Goal: Navigation & Orientation: Find specific page/section

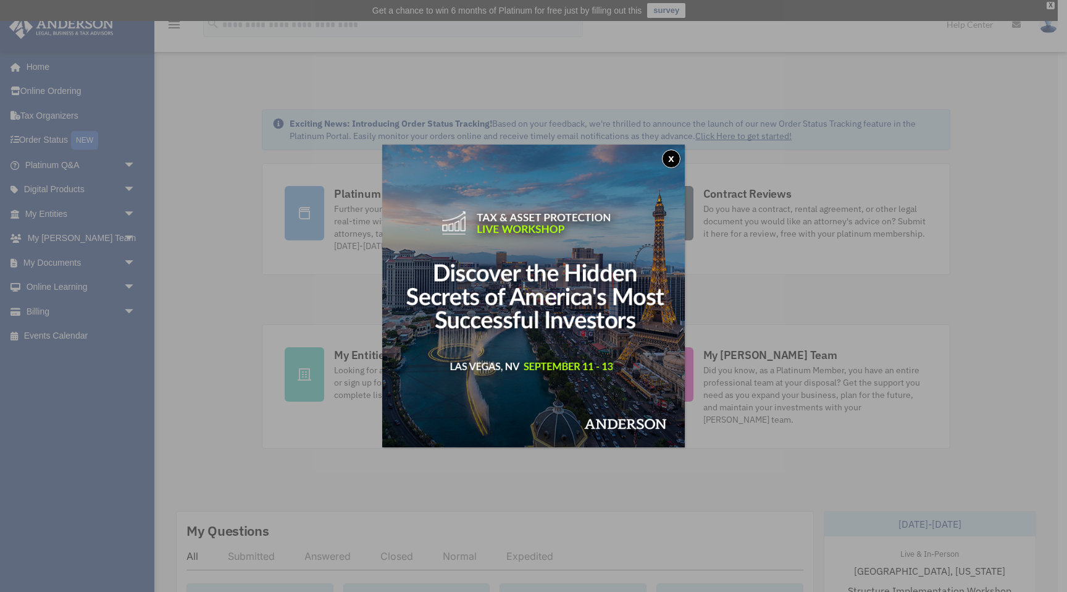
click at [676, 162] on button "x" at bounding box center [671, 158] width 19 height 19
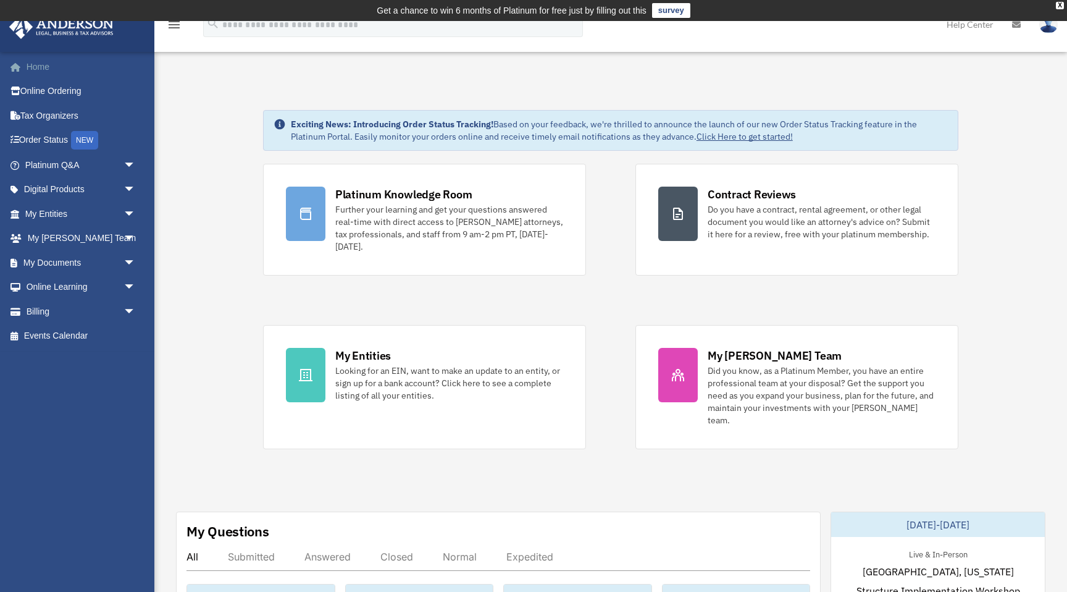
click at [41, 70] on link "Home" at bounding box center [82, 66] width 146 height 25
click at [1059, 8] on div "X" at bounding box center [1060, 5] width 8 height 7
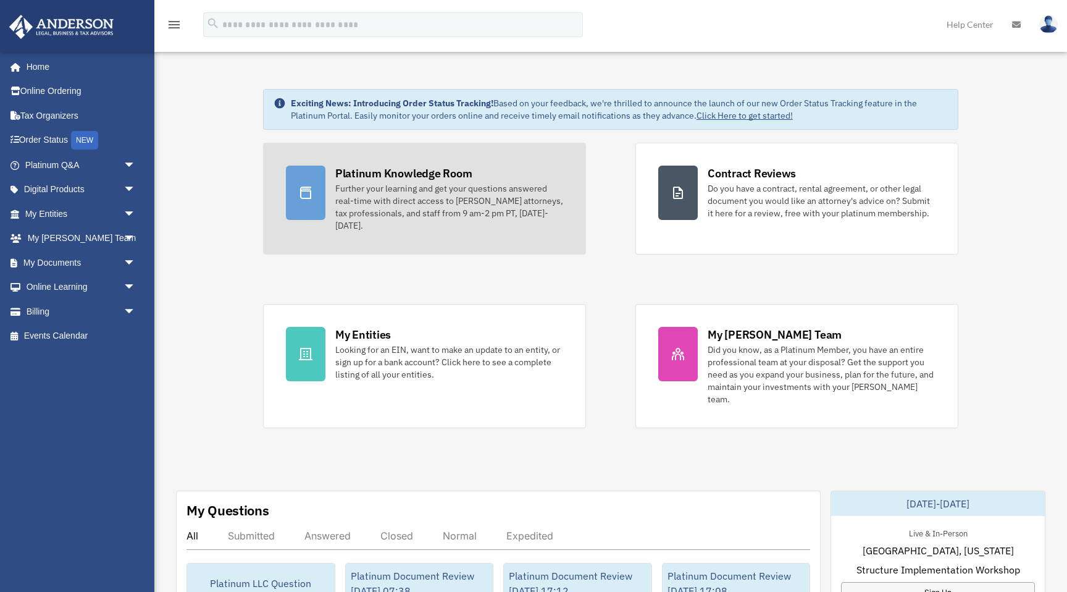
click at [521, 188] on div "Further your learning and get your questions answered real-time with direct acc…" at bounding box center [449, 206] width 228 height 49
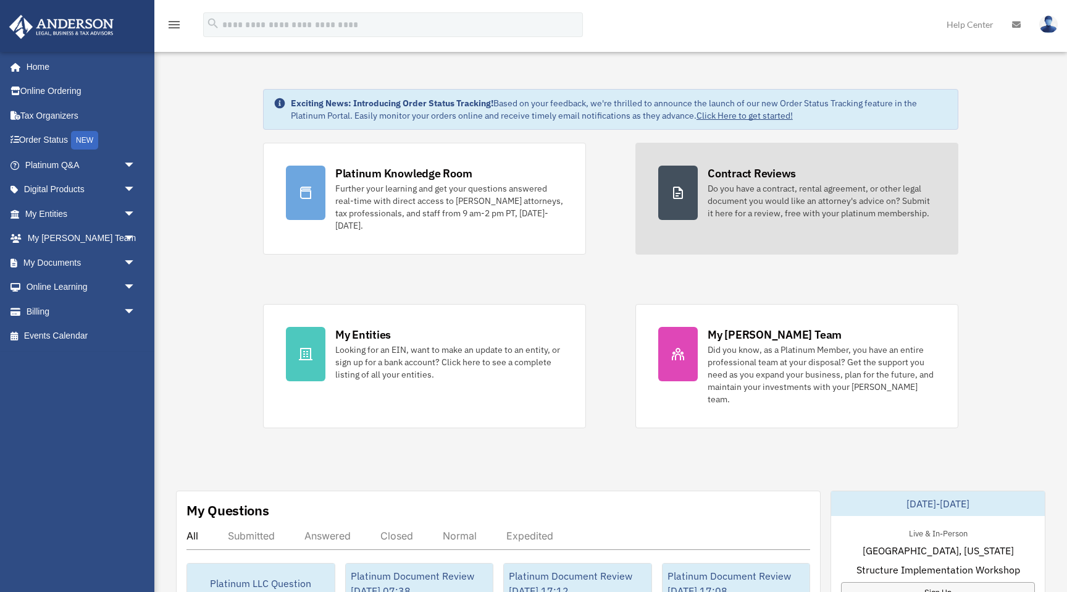
click at [879, 209] on div "Do you have a contract, rental agreement, or other legal document you would lik…" at bounding box center [822, 200] width 228 height 37
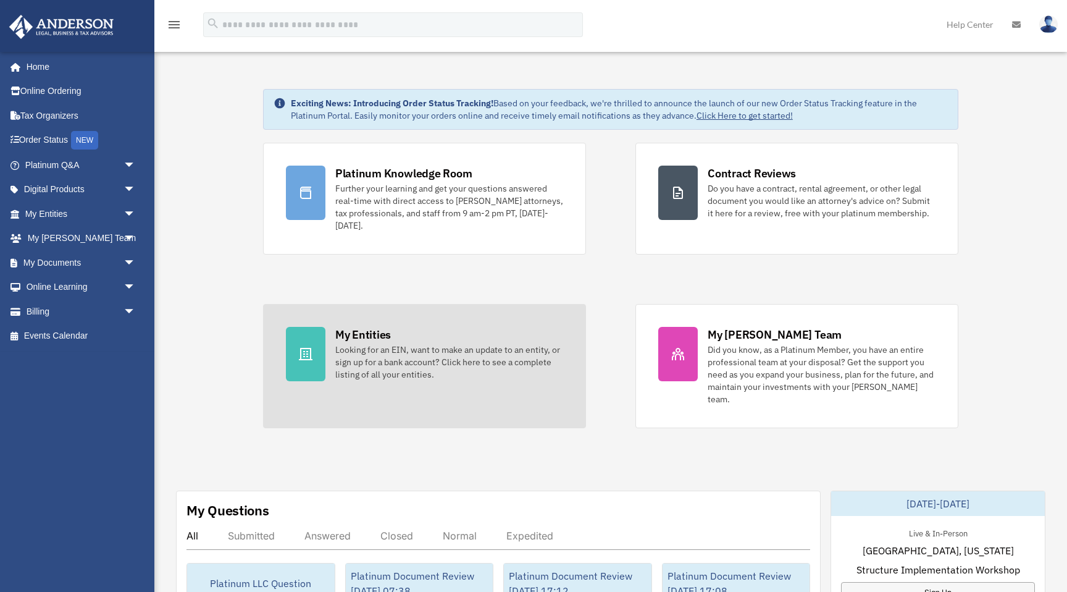
click at [458, 346] on div "Looking for an EIN, want to make an update to an entity, or sign up for a bank …" at bounding box center [449, 361] width 228 height 37
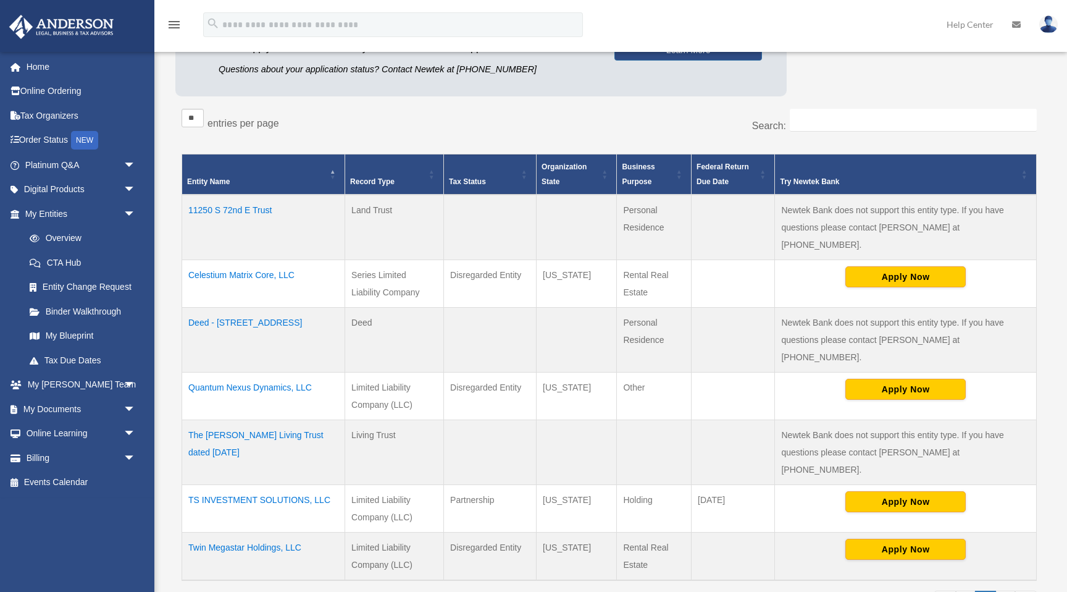
scroll to position [182, 0]
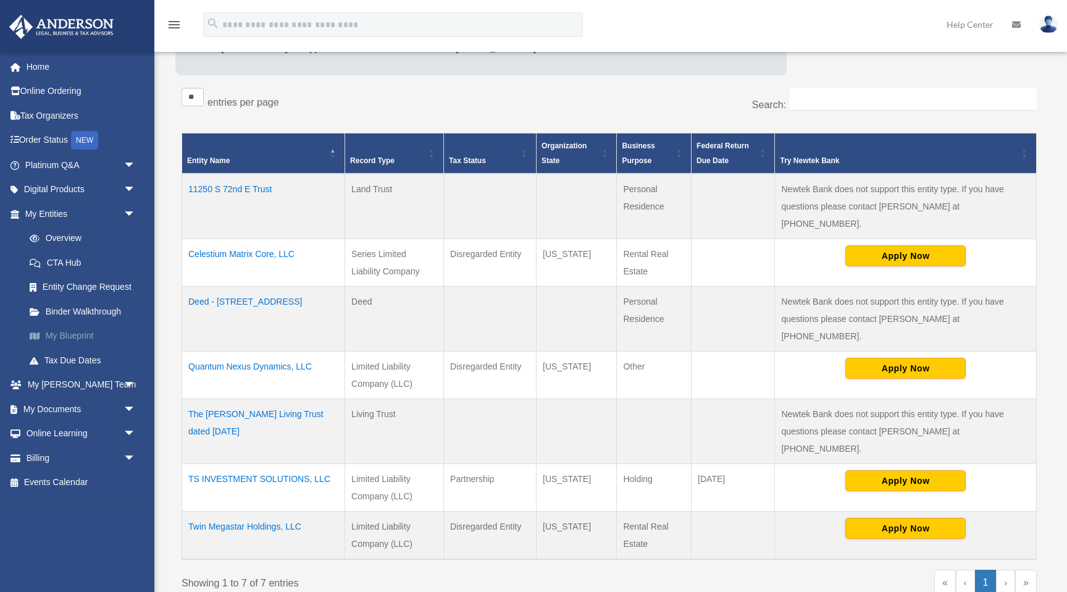
click at [70, 347] on link "My Blueprint" at bounding box center [85, 336] width 137 height 25
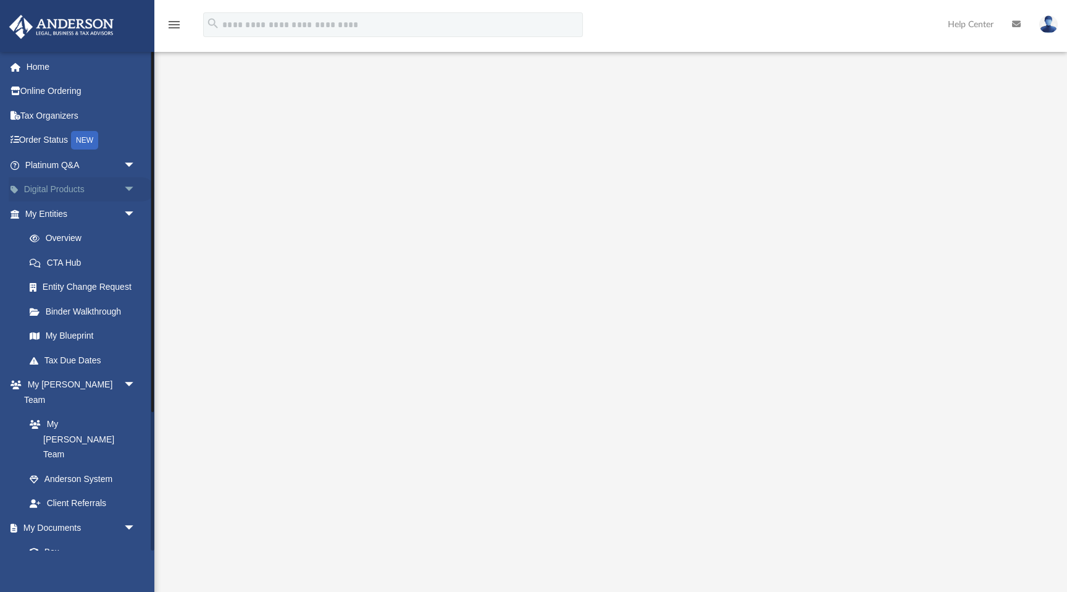
click at [99, 195] on link "Digital Products arrow_drop_down" at bounding box center [82, 189] width 146 height 25
click at [131, 187] on span "arrow_drop_down" at bounding box center [136, 189] width 25 height 25
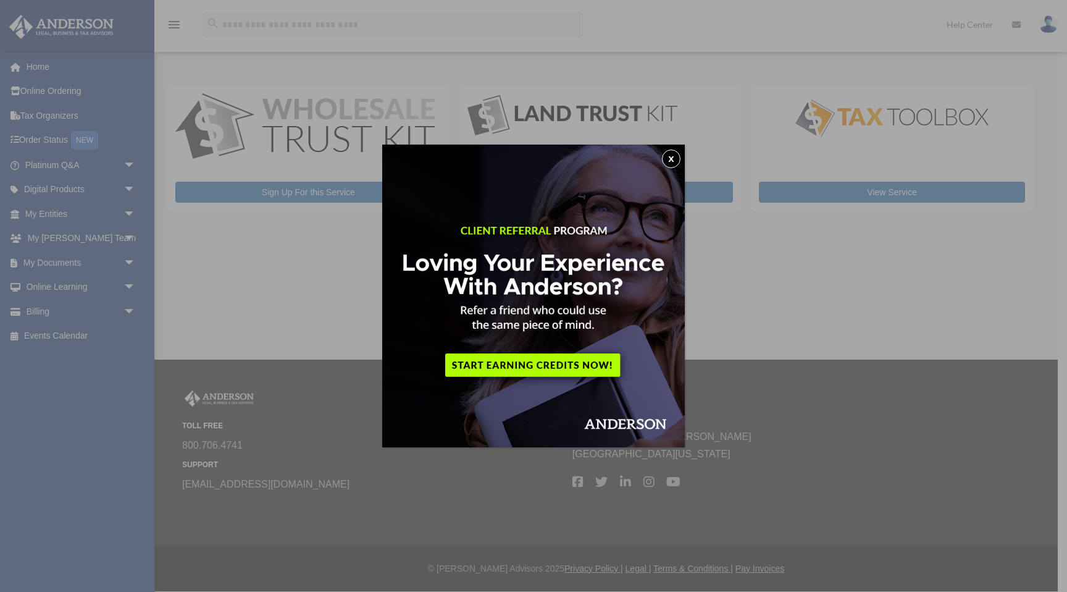
click at [668, 166] on button "x" at bounding box center [671, 158] width 19 height 19
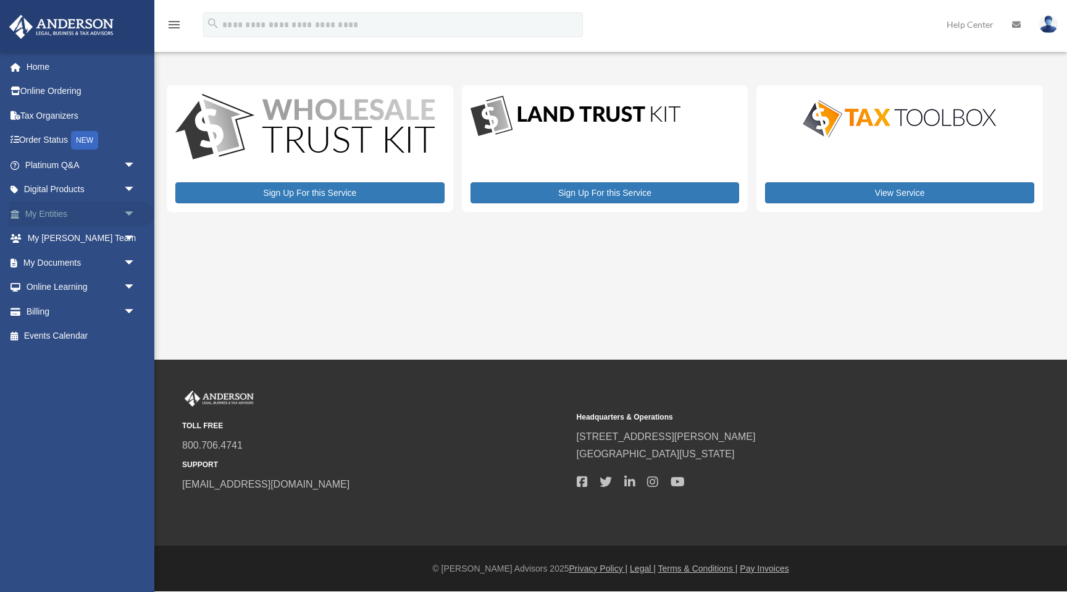
click at [133, 217] on span "arrow_drop_down" at bounding box center [136, 213] width 25 height 25
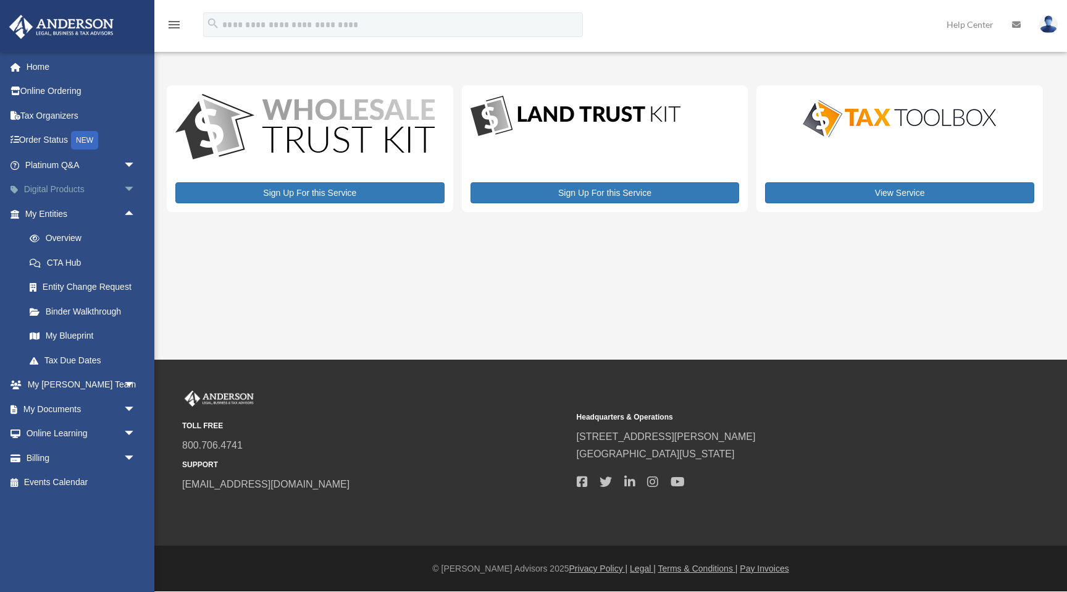
click at [133, 188] on span "arrow_drop_down" at bounding box center [136, 189] width 25 height 25
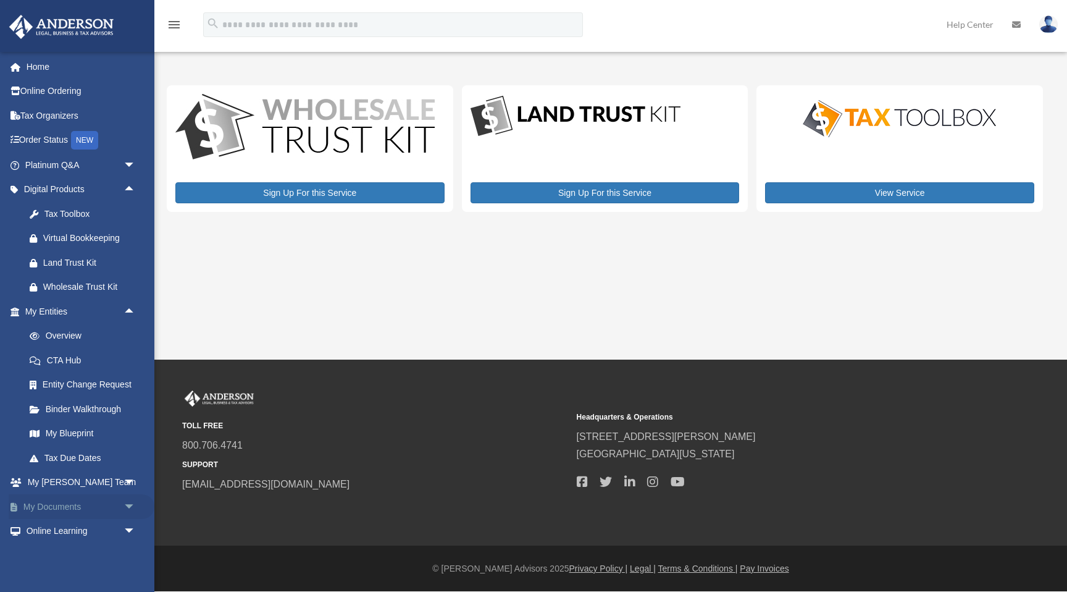
click at [125, 502] on span "arrow_drop_down" at bounding box center [136, 506] width 25 height 25
click at [53, 530] on link "Box" at bounding box center [85, 531] width 137 height 25
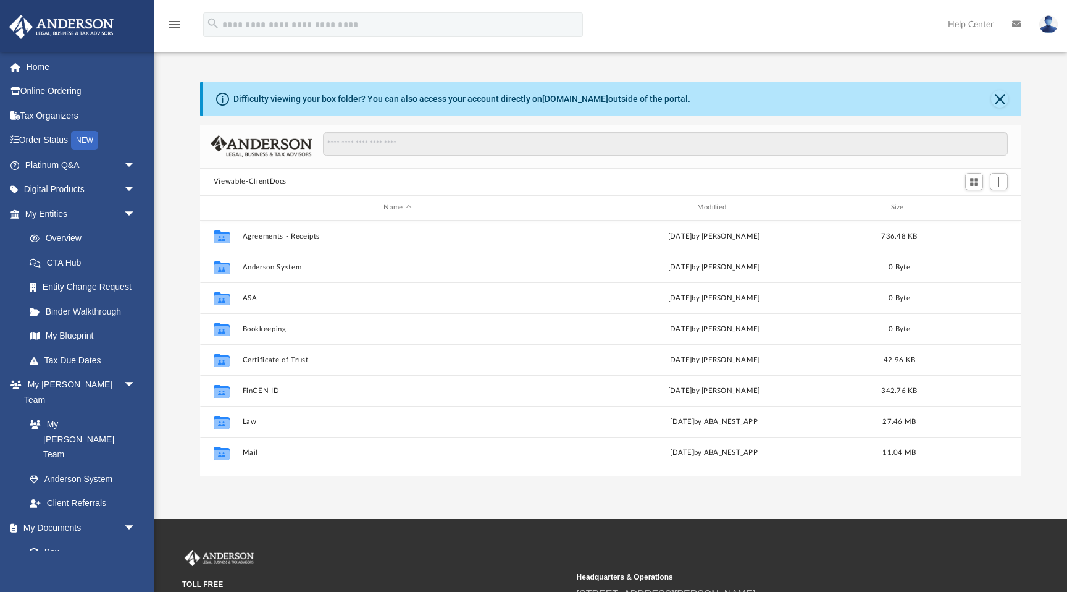
scroll to position [280, 822]
